Goal: Share content

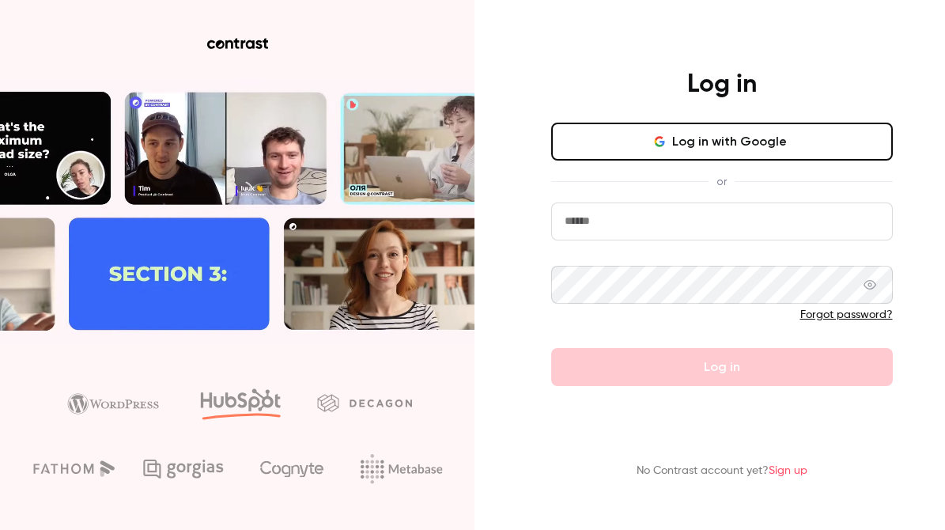
click at [559, 229] on input "email" at bounding box center [721, 221] width 341 height 38
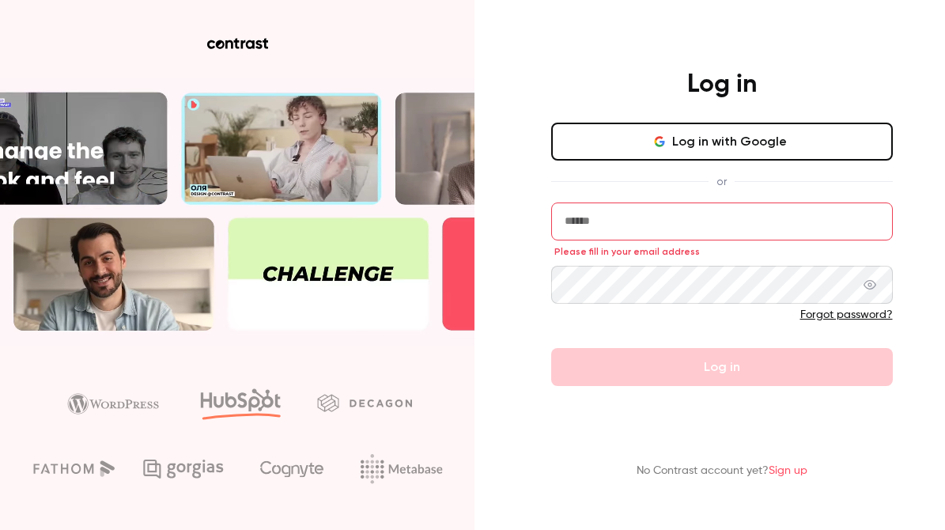
type input "**********"
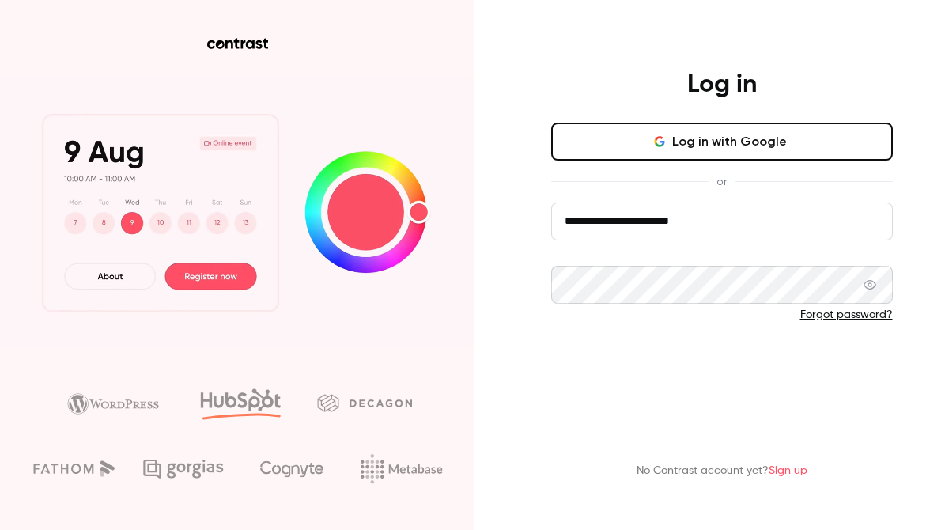
click at [713, 366] on button "Log in" at bounding box center [721, 367] width 341 height 38
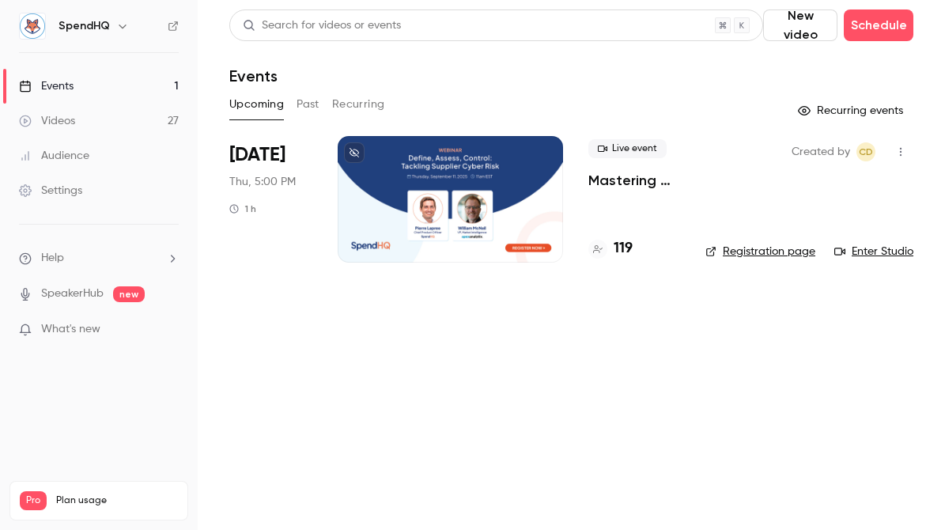
click at [305, 104] on button "Past" at bounding box center [307, 104] width 23 height 25
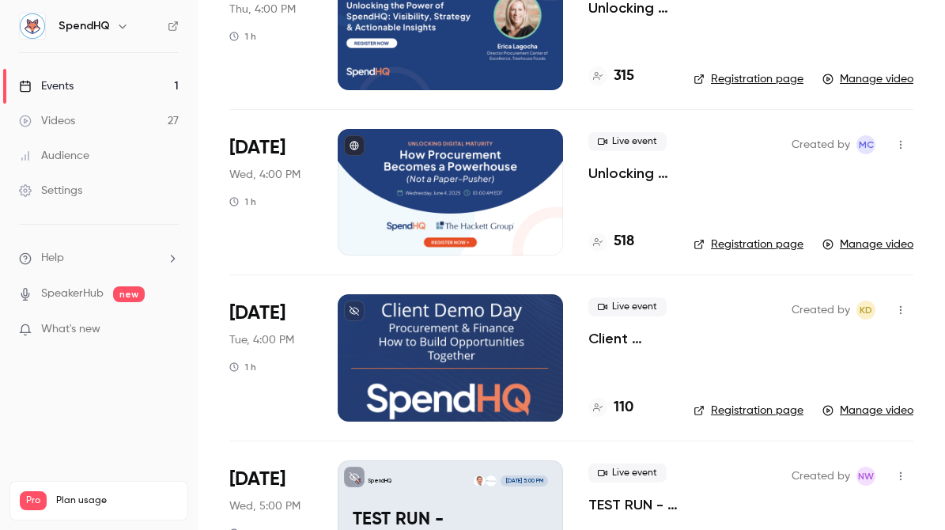
scroll to position [504, 0]
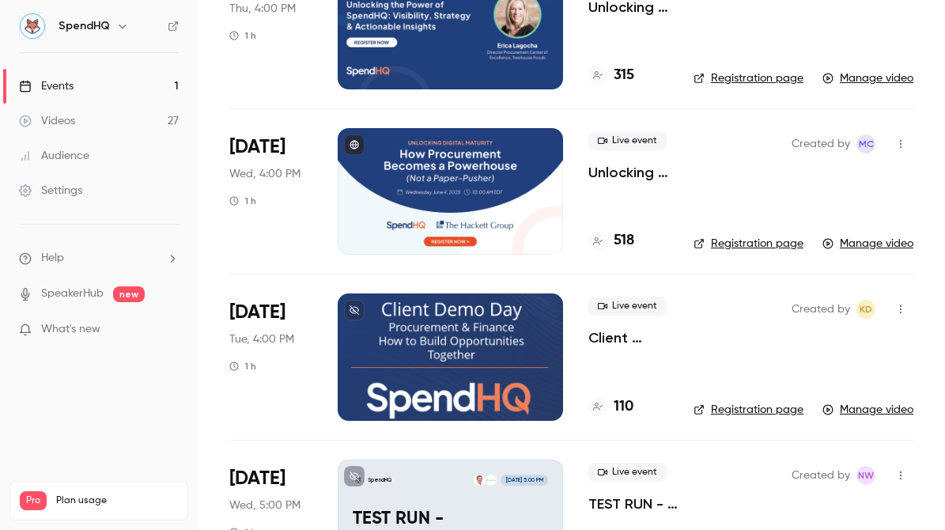
click at [450, 181] on div at bounding box center [450, 191] width 225 height 126
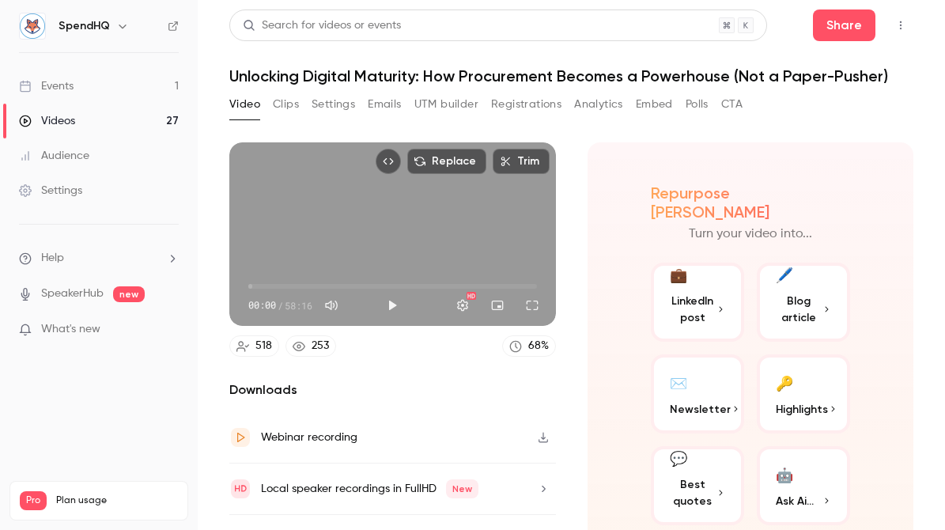
scroll to position [32, 0]
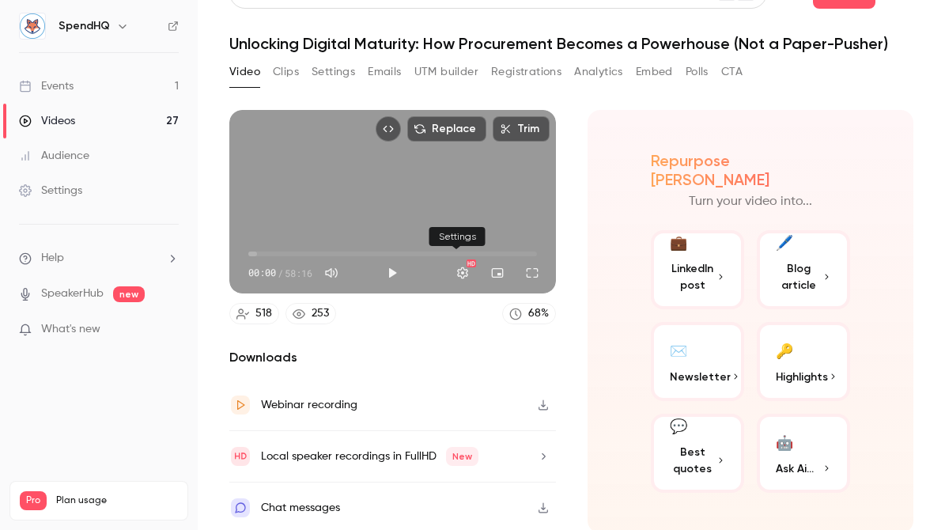
click at [459, 270] on button "Settings" at bounding box center [463, 273] width 32 height 32
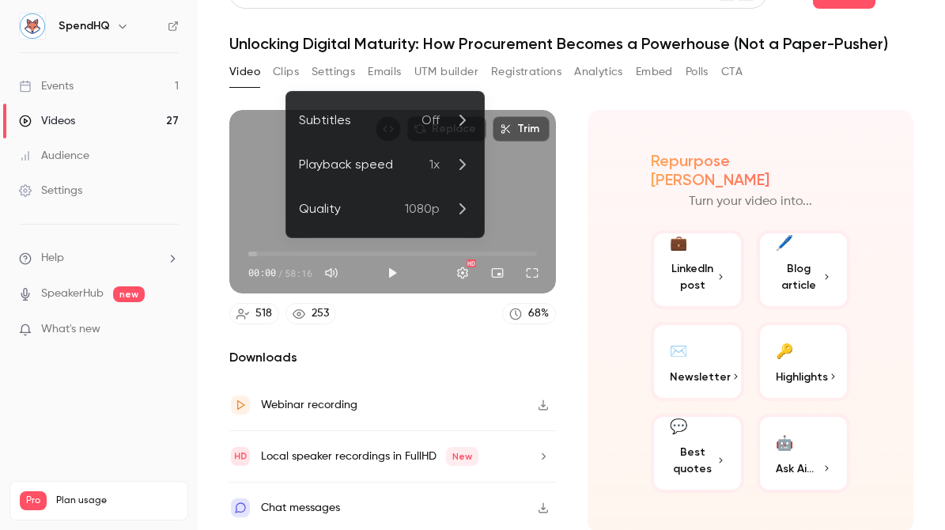
click at [453, 307] on div at bounding box center [472, 265] width 945 height 530
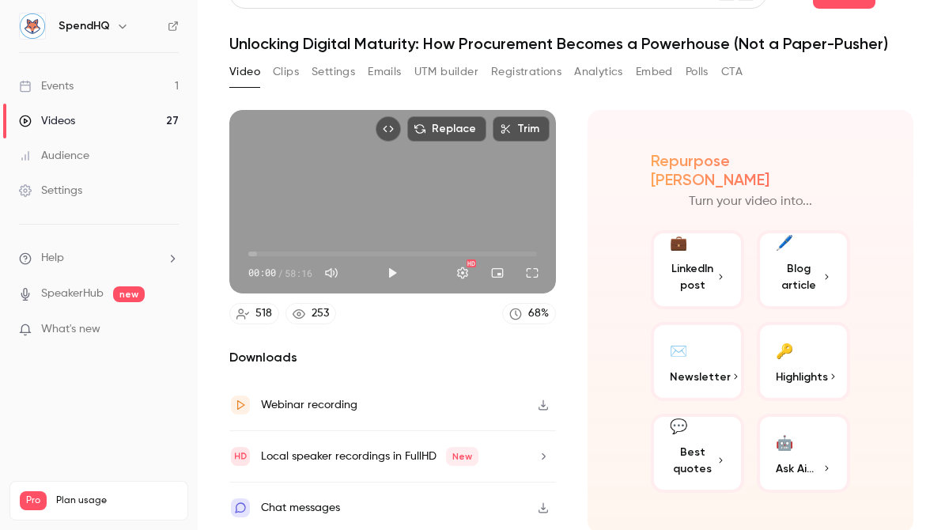
scroll to position [0, 0]
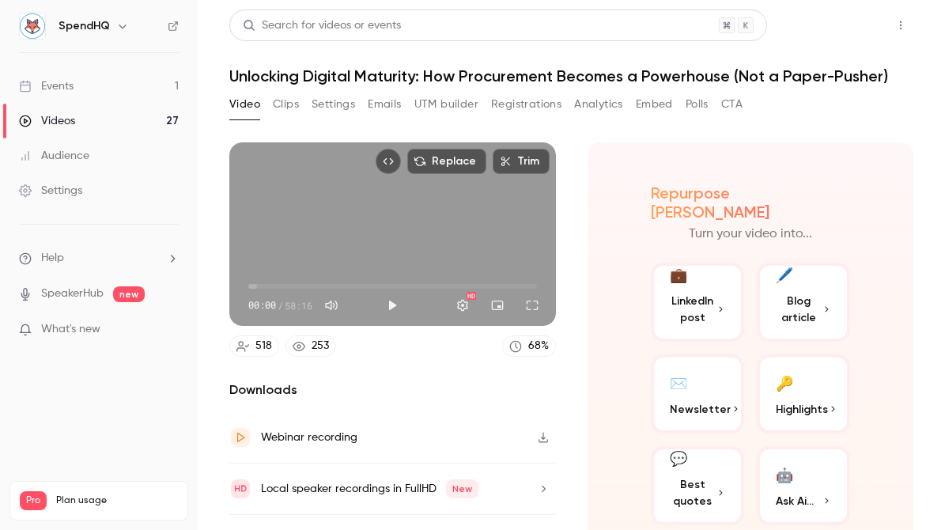
click at [840, 23] on button "Share" at bounding box center [844, 25] width 62 height 32
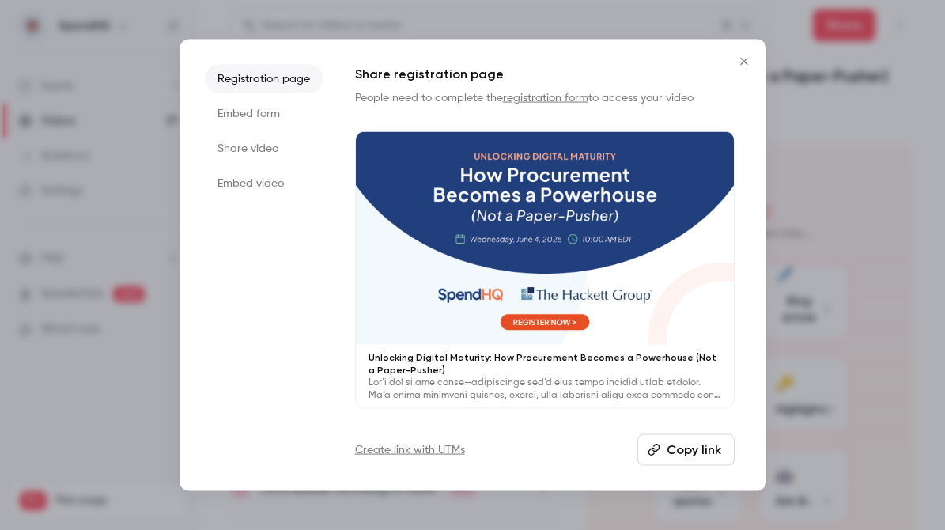
click at [674, 454] on button "Copy link" at bounding box center [685, 449] width 97 height 32
click at [742, 62] on icon "Close" at bounding box center [743, 61] width 7 height 7
